Goal: Transaction & Acquisition: Purchase product/service

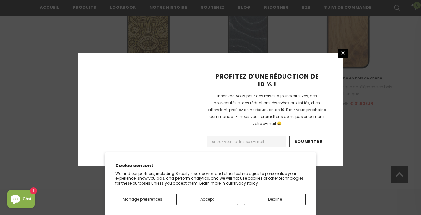
scroll to position [773, 0]
